Goal: Task Accomplishment & Management: Use online tool/utility

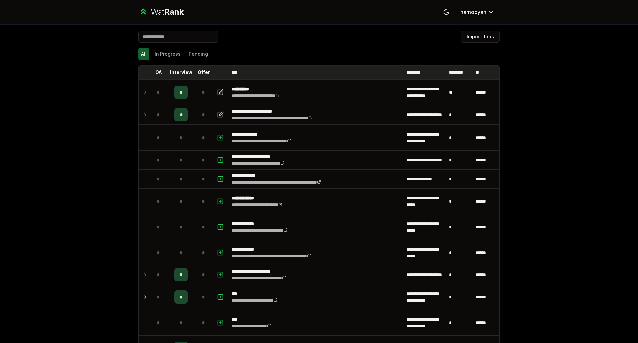
click at [176, 71] on p "Interview" at bounding box center [181, 72] width 22 height 7
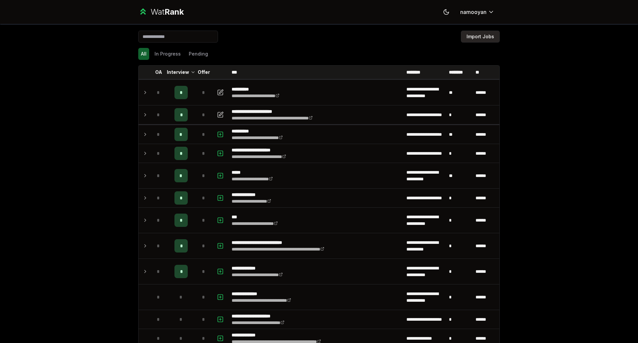
click at [487, 36] on button "Import Jobs" at bounding box center [480, 37] width 39 height 12
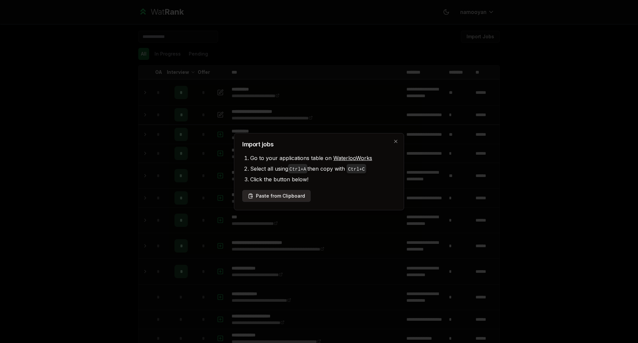
click at [273, 191] on button "Paste from Clipboard" at bounding box center [276, 196] width 68 height 12
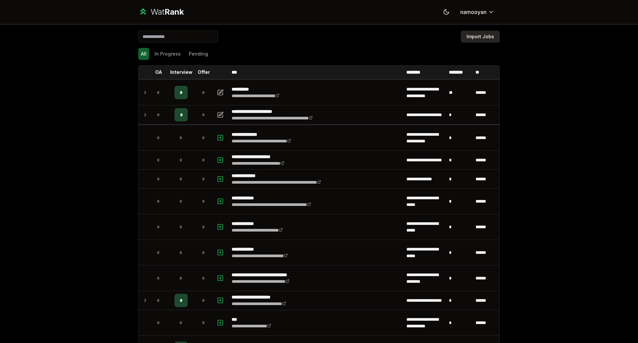
click at [484, 35] on button "Import Jobs" at bounding box center [480, 37] width 39 height 12
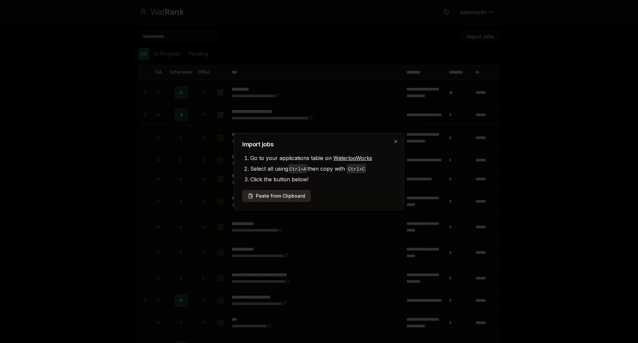
click at [273, 197] on button "Paste from Clipboard" at bounding box center [276, 196] width 68 height 12
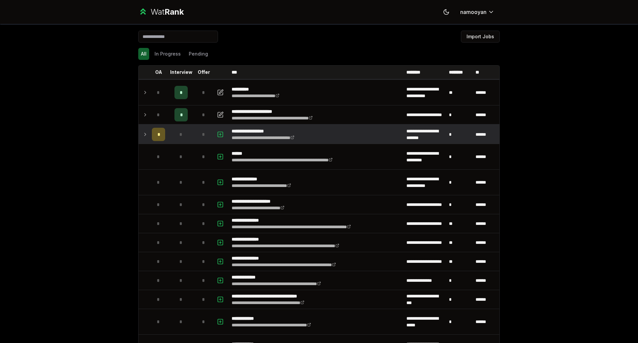
click at [158, 135] on span "*" at bounding box center [159, 134] width 2 height 7
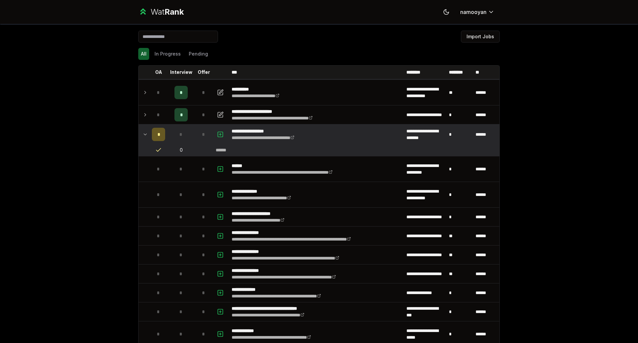
click at [158, 135] on span "*" at bounding box center [159, 134] width 2 height 7
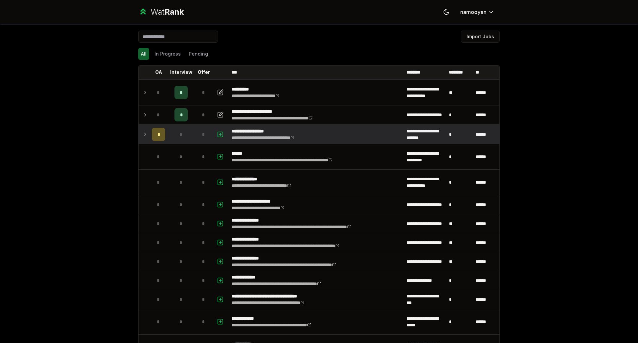
click at [158, 136] on div "*" at bounding box center [158, 134] width 13 height 13
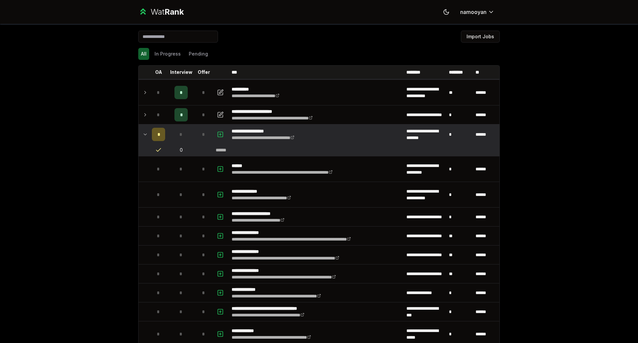
click at [158, 136] on div "*" at bounding box center [158, 134] width 13 height 13
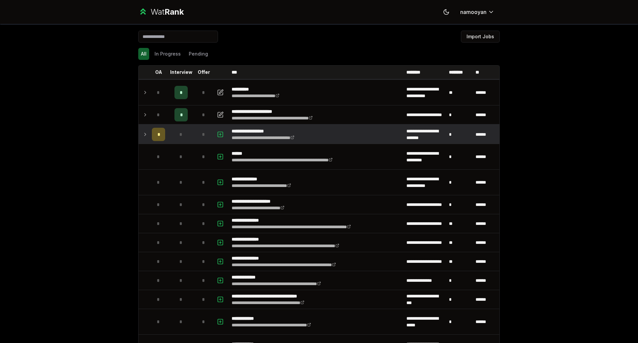
click at [259, 131] on p "**********" at bounding box center [275, 131] width 86 height 7
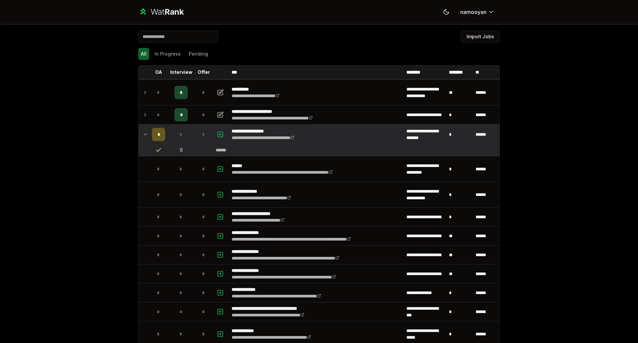
click at [155, 150] on icon at bounding box center [158, 150] width 7 height 7
click at [158, 132] on div "*" at bounding box center [158, 134] width 13 height 13
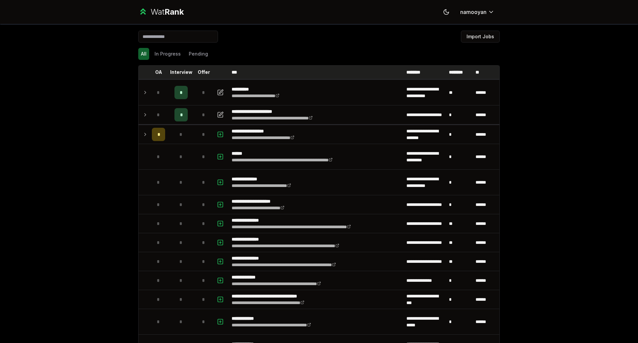
click at [178, 72] on p "Interview" at bounding box center [181, 72] width 22 height 7
